Goal: Task Accomplishment & Management: Complete application form

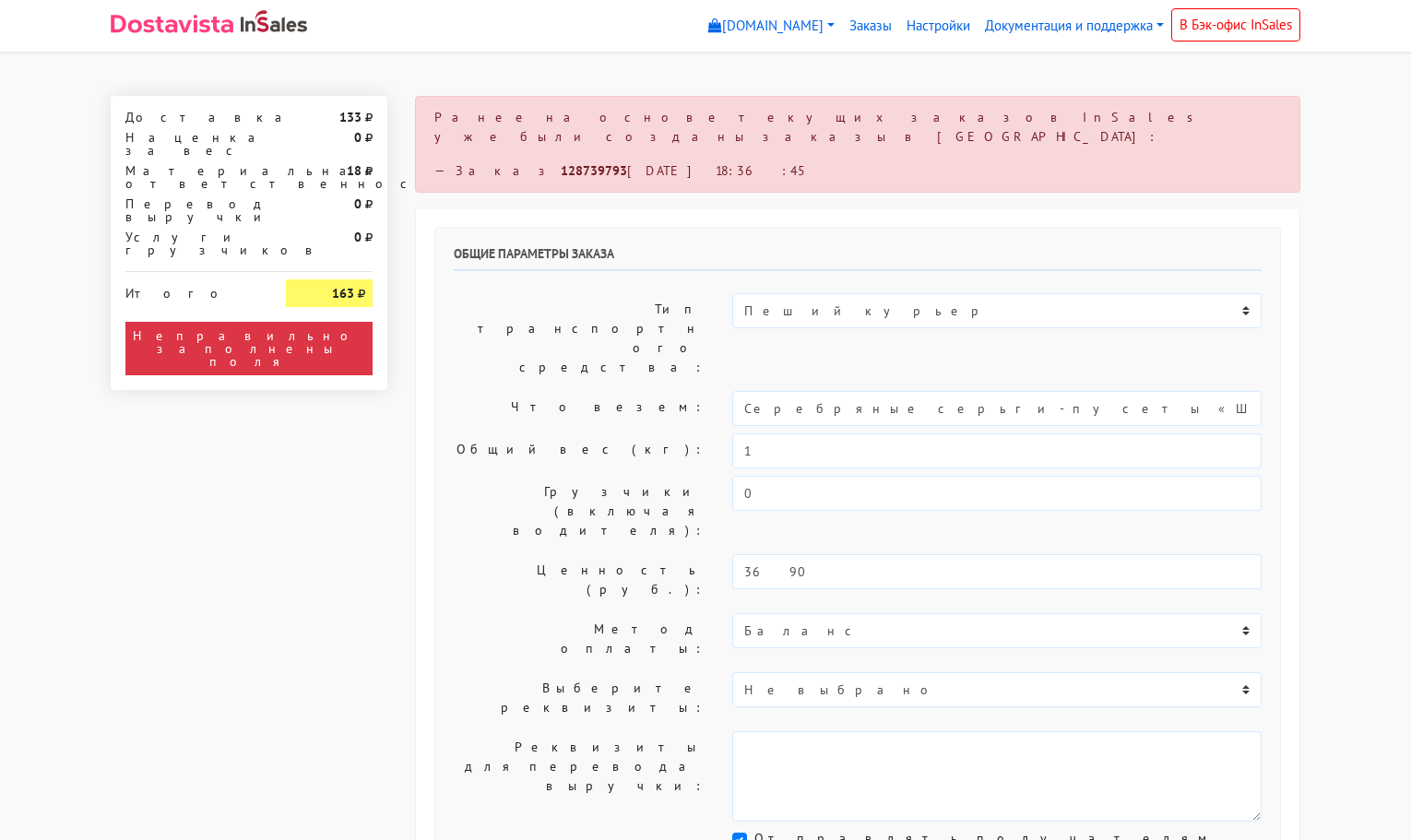
select select "11:00"
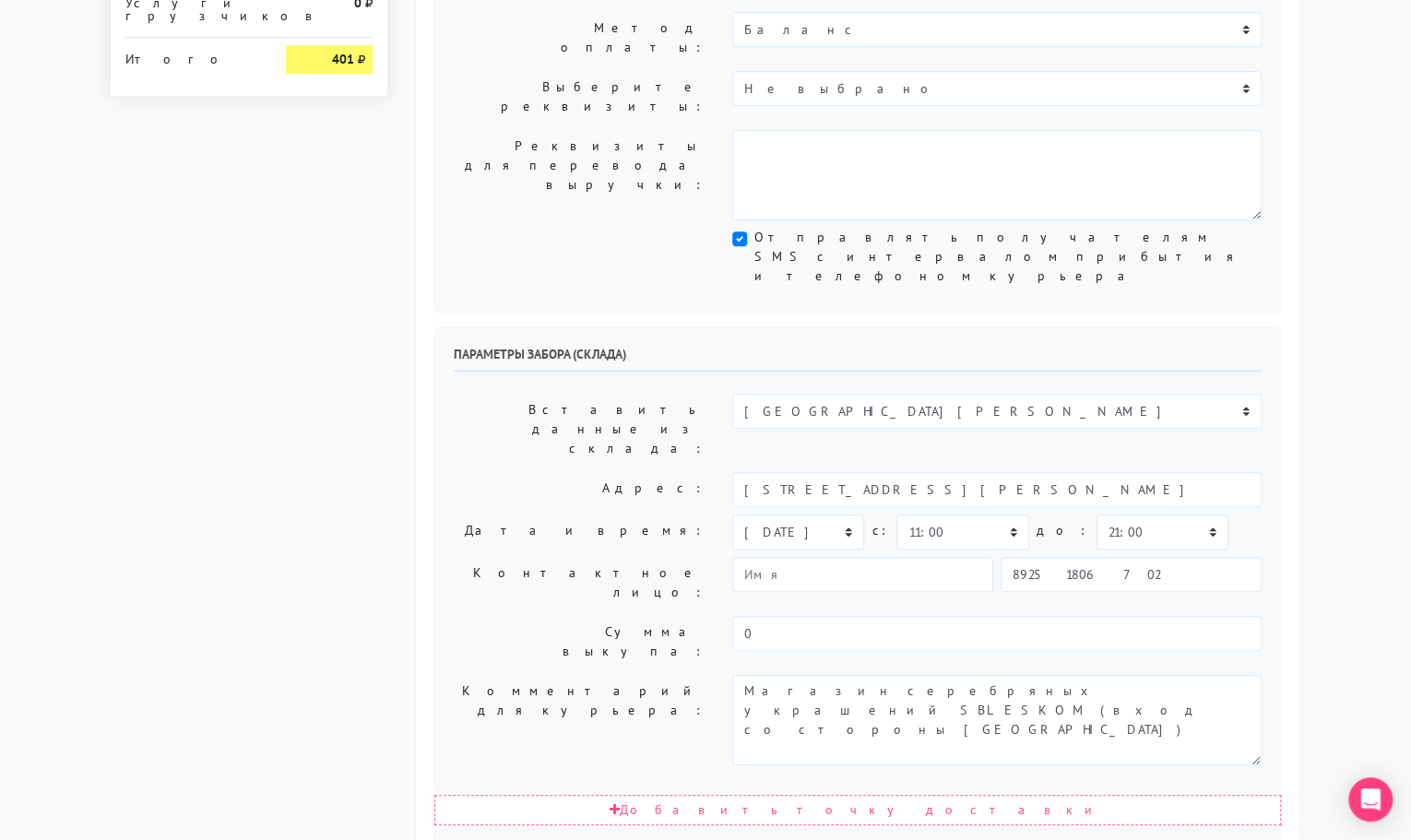
scroll to position [602, 0]
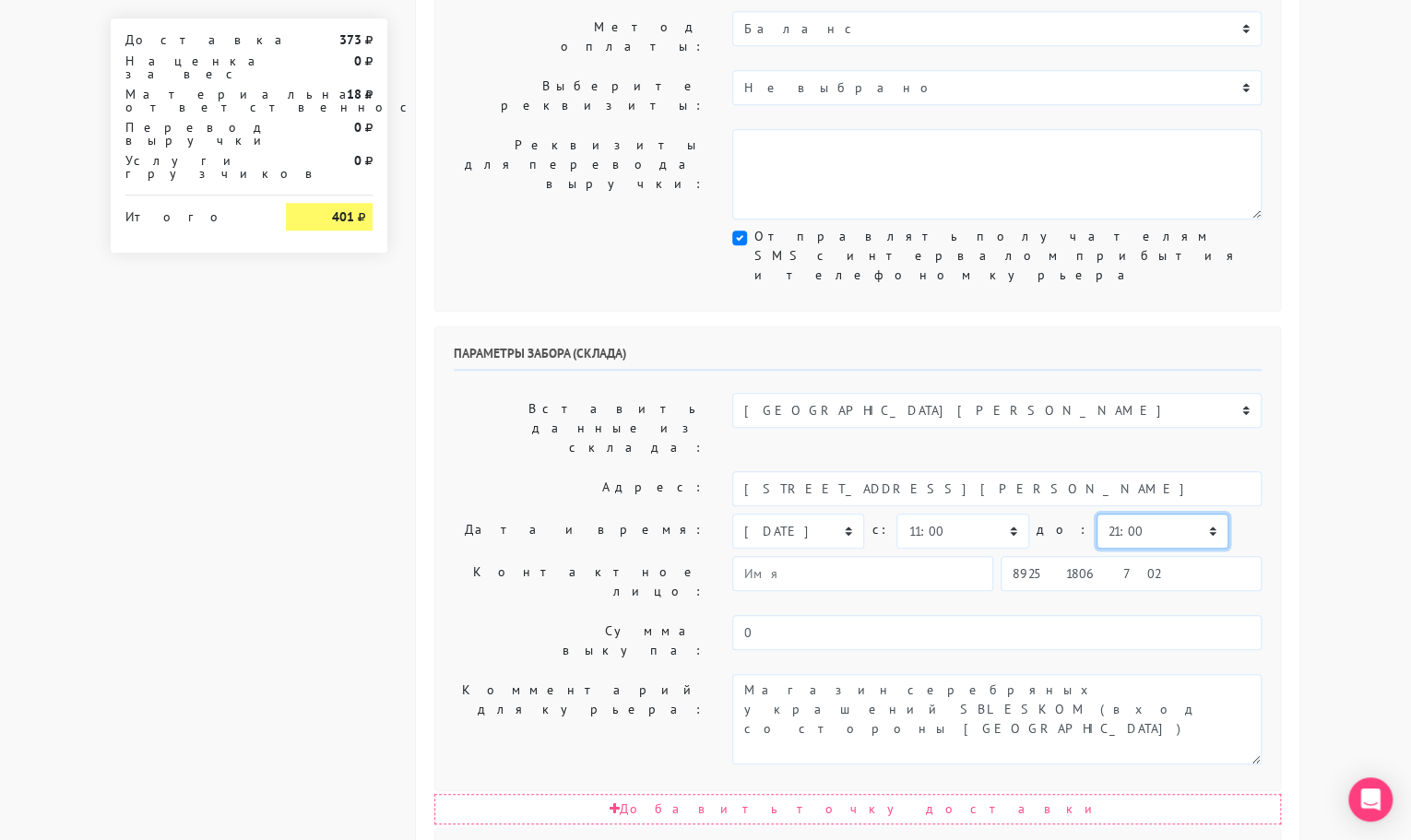
click at [1146, 514] on select "00:00 00:30 01:00 01:30 02:00 02:30 03:00 03:30 04:00 04:30 05:00 05:30 06:00 0…" at bounding box center [1162, 532] width 132 height 35
click at [1097, 514] on select "00:00 00:30 01:00 01:30 02:00 02:30 03:00 03:30 04:00 04:30 05:00 05:30 06:00 0…" at bounding box center [1162, 532] width 132 height 35
select select "11:30"
click at [1097, 514] on select "00:00 00:30 01:00 01:30 02:00 02:30 03:00 03:30 04:00 04:30 05:00 05:30 06:00 0…" at bounding box center [1162, 532] width 132 height 35
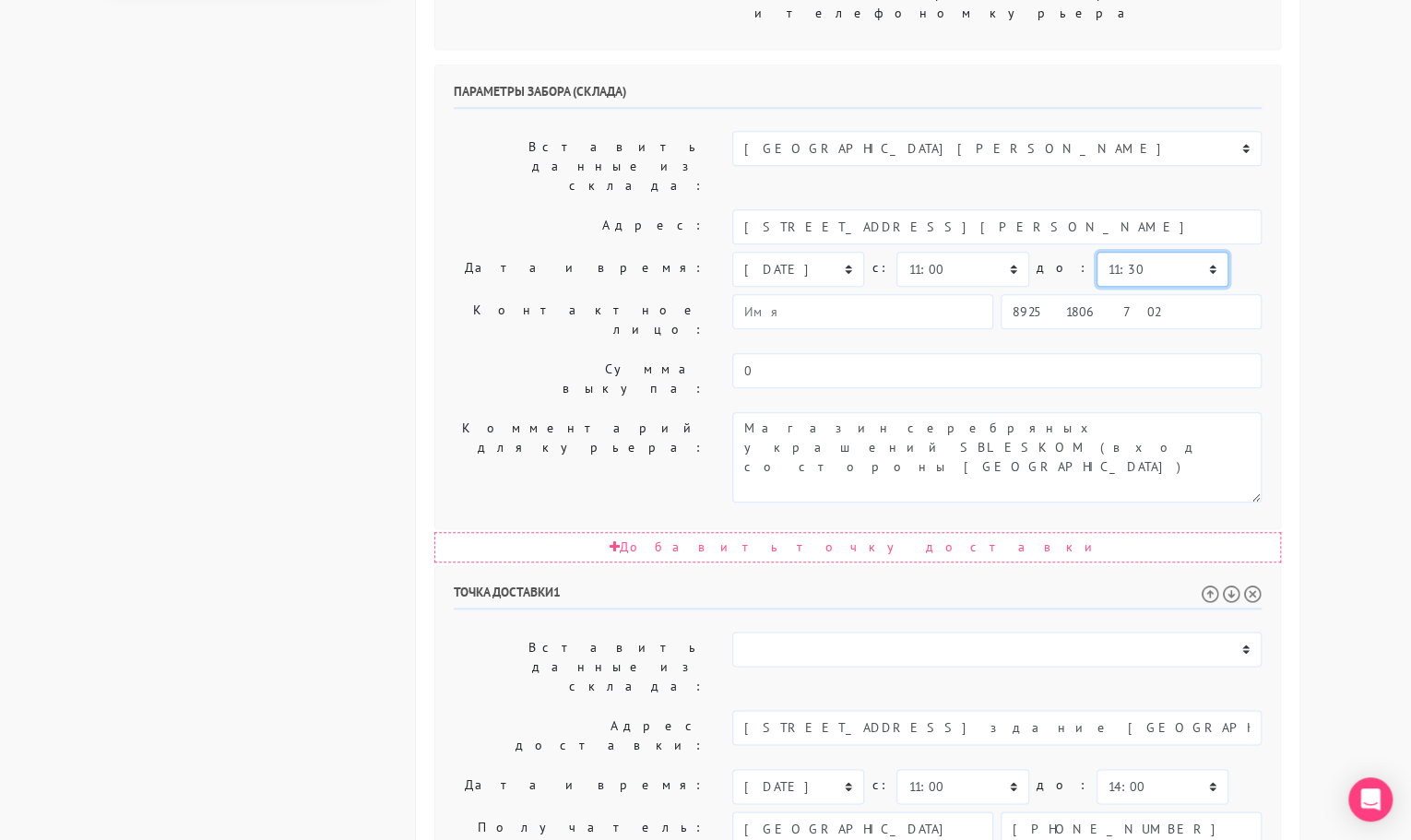
scroll to position [864, 0]
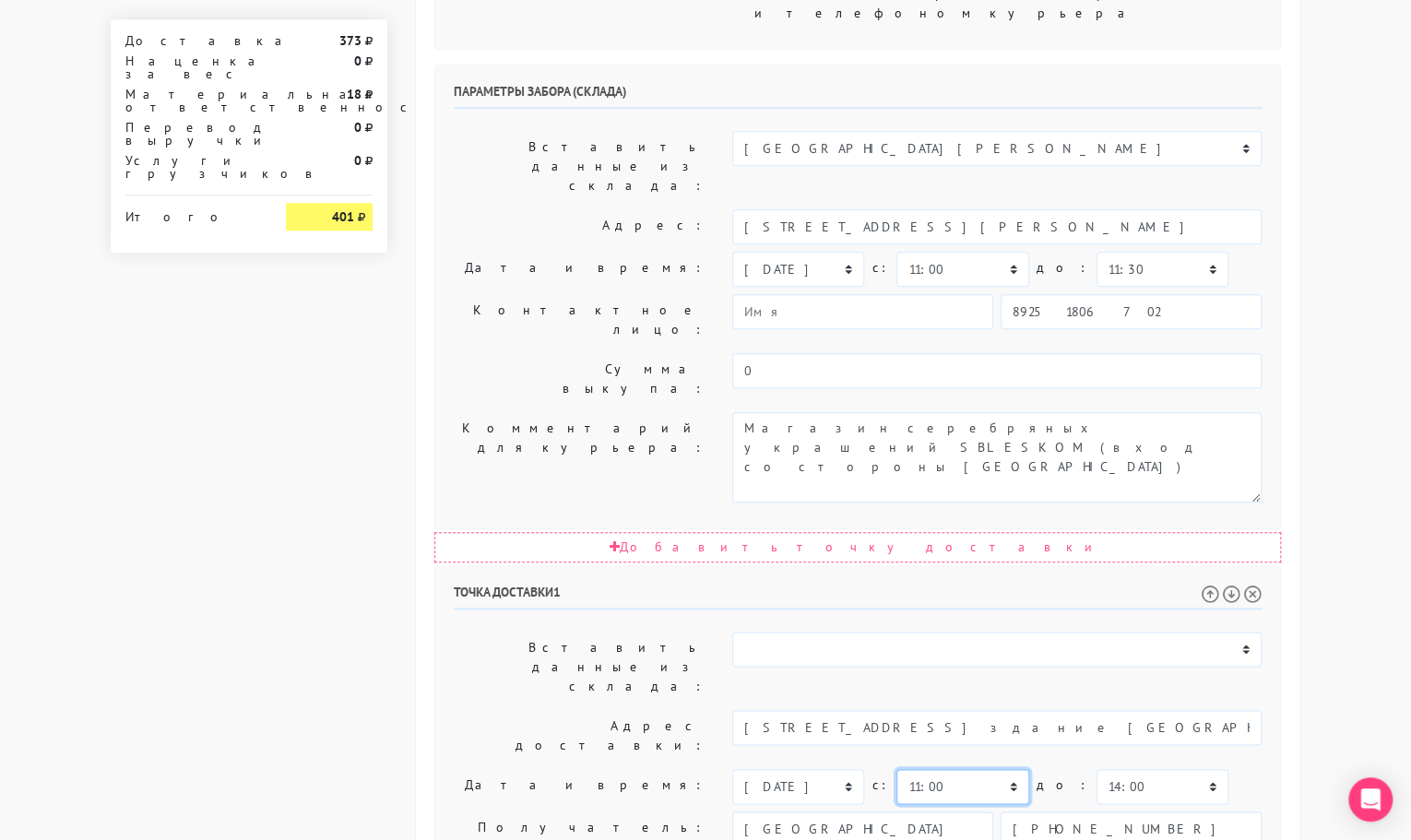
click at [967, 769] on select "00:00 00:30 01:00 01:30 02:00 02:30 03:00 03:30 04:00 04:30 05:00 05:30 06:00 0…" at bounding box center [962, 787] width 132 height 35
select select "11:30"
click at [896, 769] on select "00:00 00:30 01:00 01:30 02:00 02:30 03:00 03:30 04:00 04:30 05:00 05:30 06:00 0…" at bounding box center [962, 787] width 132 height 35
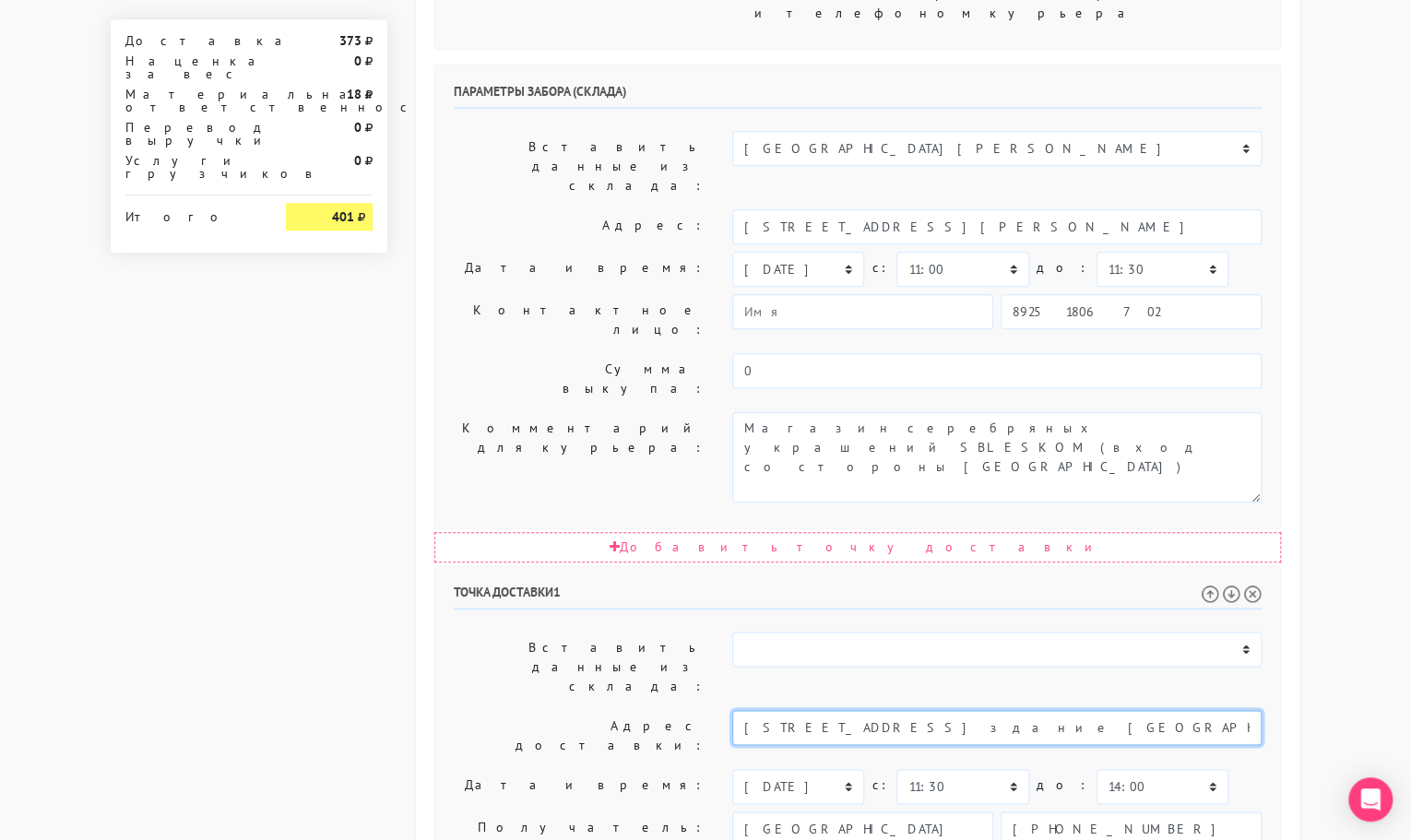
drag, startPoint x: 1185, startPoint y: 419, endPoint x: 1006, endPoint y: 424, distance: 179.1
click at [1006, 710] on input "[STREET_ADDRESS] здание [GEOGRAPHIC_DATA]" at bounding box center [996, 728] width 530 height 35
click at [1017, 710] on input "[STREET_ADDRESS] здание [GEOGRAPHIC_DATA]" at bounding box center [996, 728] width 530 height 35
drag, startPoint x: 1178, startPoint y: 421, endPoint x: 1003, endPoint y: 422, distance: 175.0
click at [1003, 710] on input "[STREET_ADDRESS] здание [GEOGRAPHIC_DATA]" at bounding box center [996, 728] width 530 height 35
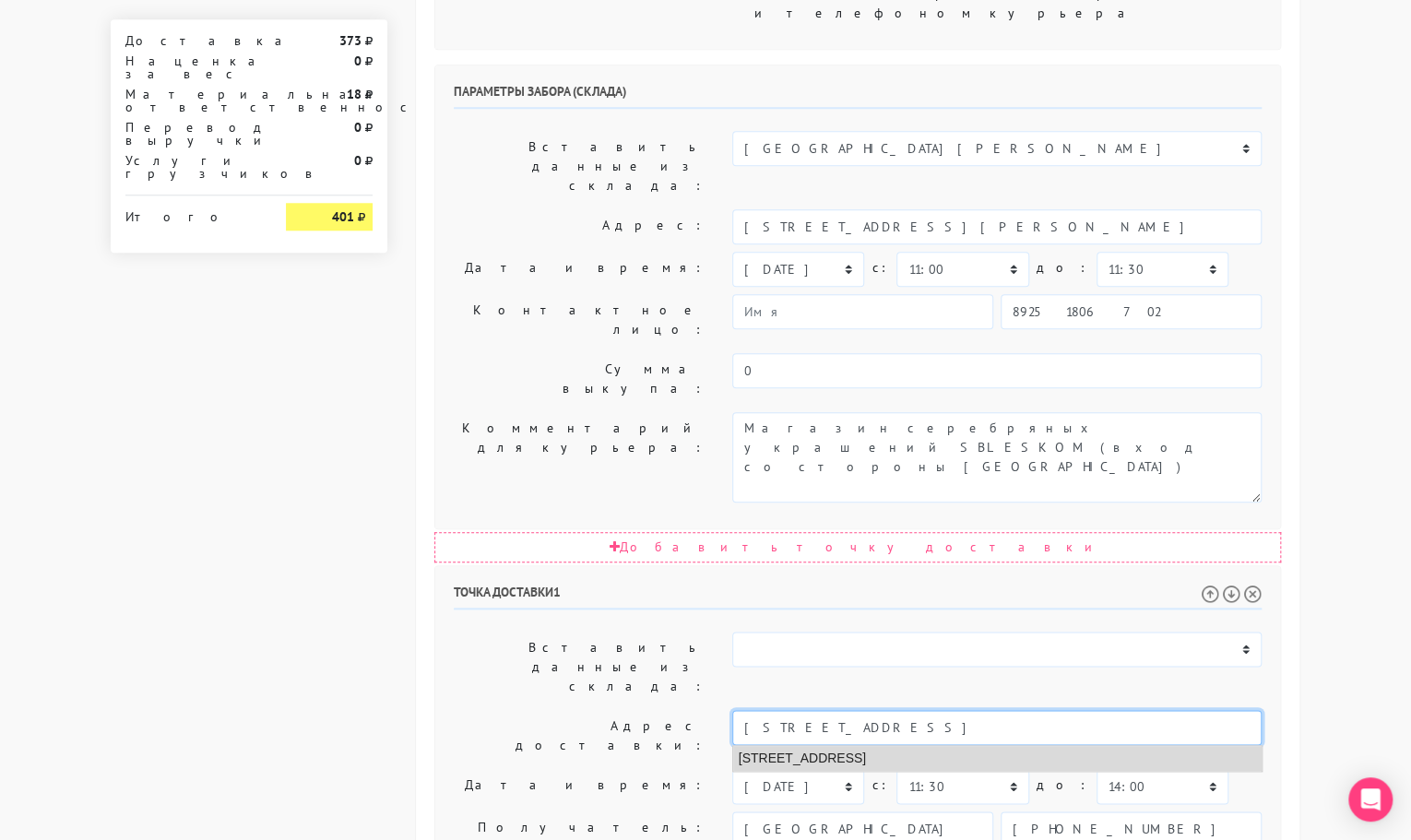
click at [985, 746] on li "[STREET_ADDRESS]" at bounding box center [997, 757] width 529 height 25
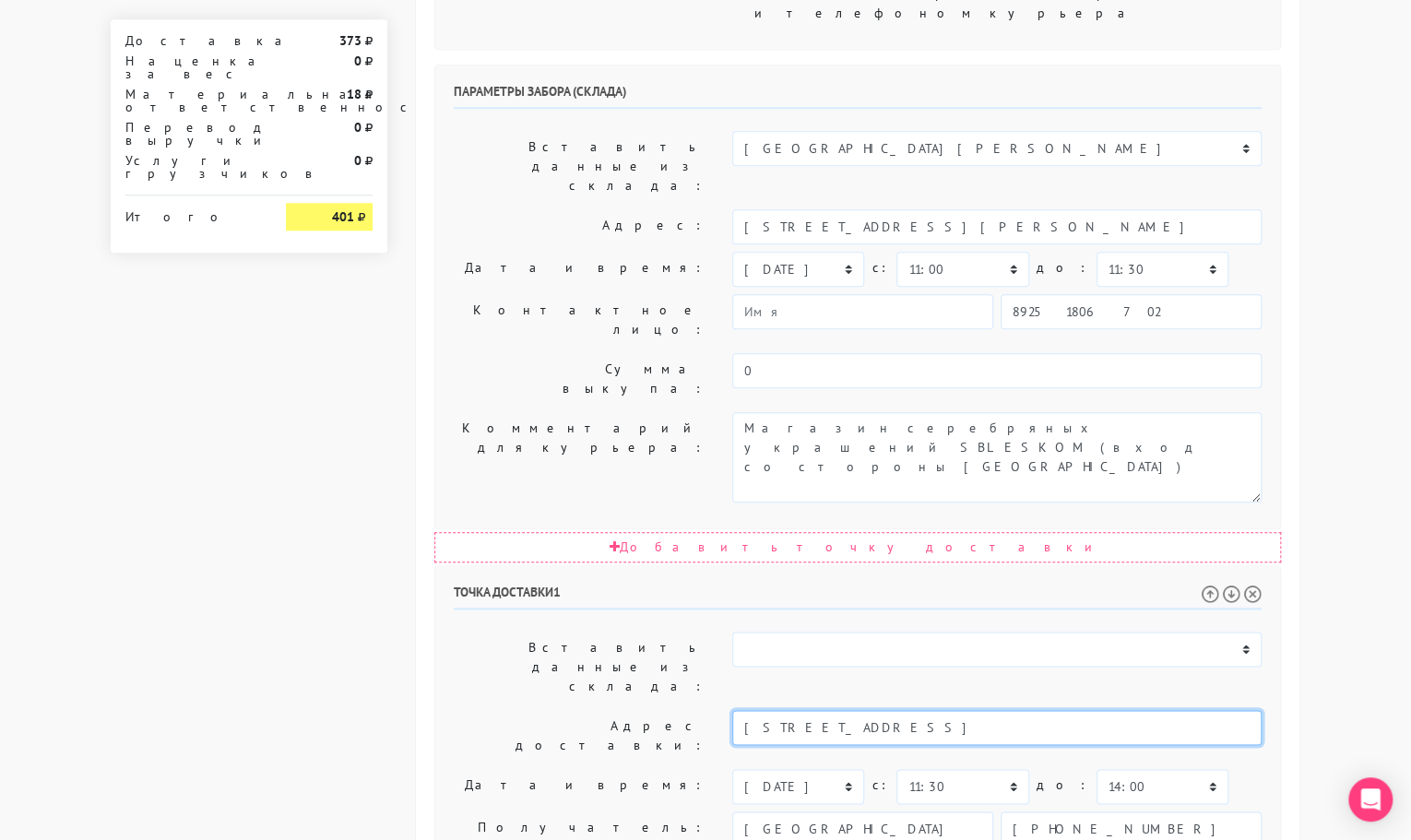
type input "[STREET_ADDRESS]"
paste textarea "Офисное здание [GEOGRAPHIC_DATA]"
type textarea "Позвонить получателю за 1 час. Офисное здание [GEOGRAPHIC_DATA]"
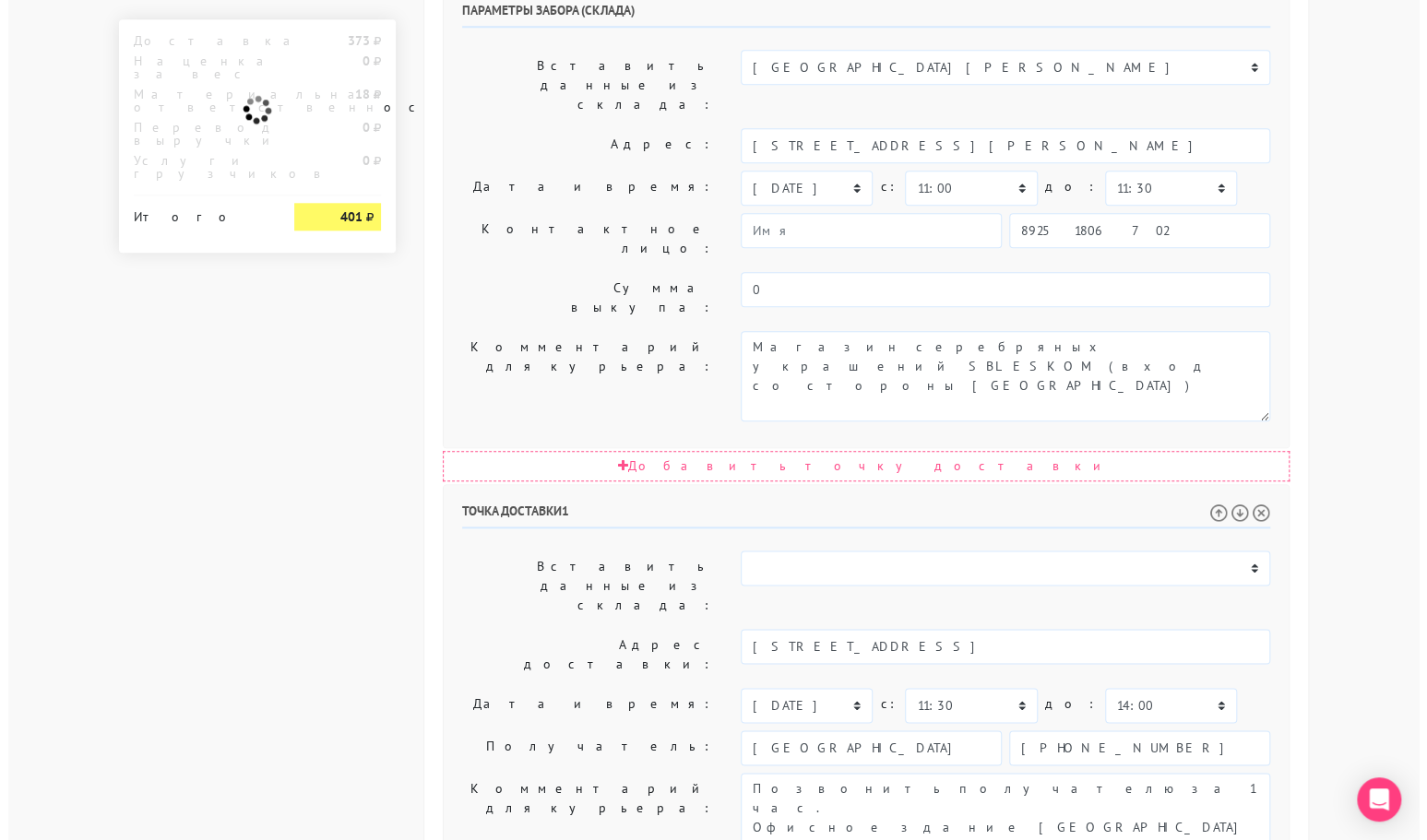
scroll to position [0, 0]
